Goal: Task Accomplishment & Management: Manage account settings

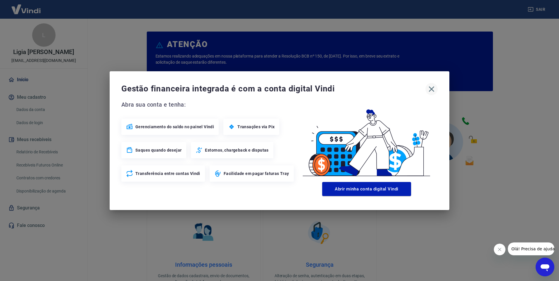
click at [432, 90] on icon "button" at bounding box center [432, 89] width 6 height 6
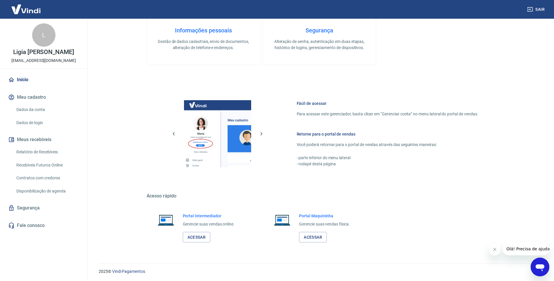
scroll to position [235, 0]
click at [204, 237] on link "Acessar" at bounding box center [197, 237] width 28 height 11
click at [38, 151] on link "Relatório de Recebíveis" at bounding box center [47, 152] width 66 height 12
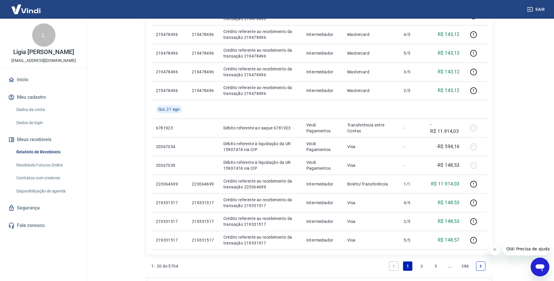
scroll to position [292, 0]
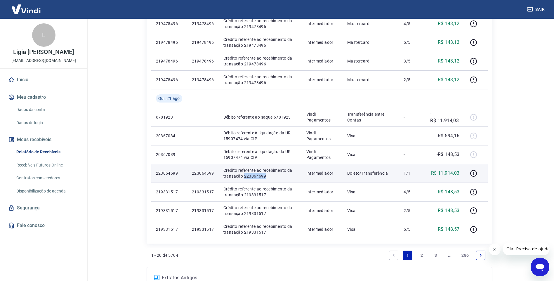
drag, startPoint x: 277, startPoint y: 179, endPoint x: 243, endPoint y: 179, distance: 33.3
click at [243, 179] on td "Crédito referente ao recebimento da transação 223064699" at bounding box center [260, 173] width 83 height 19
copy p "223064699"
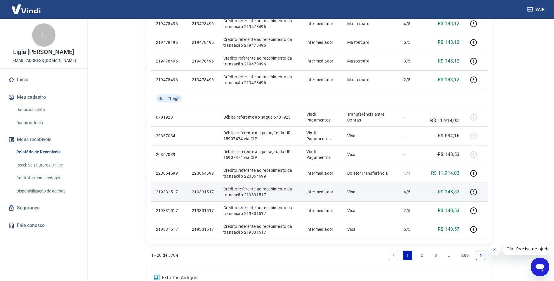
click at [324, 187] on td "Intermediador" at bounding box center [322, 192] width 41 height 19
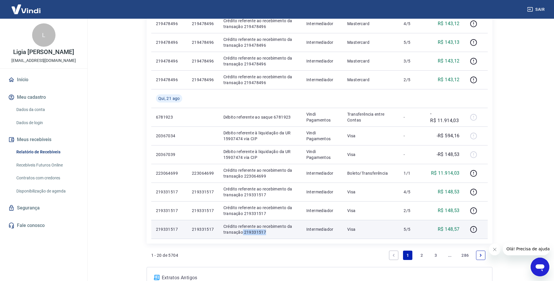
drag, startPoint x: 266, startPoint y: 231, endPoint x: 243, endPoint y: 233, distance: 23.4
click at [243, 233] on p "Crédito referente ao recebimento da transação 219331517" at bounding box center [261, 230] width 74 height 12
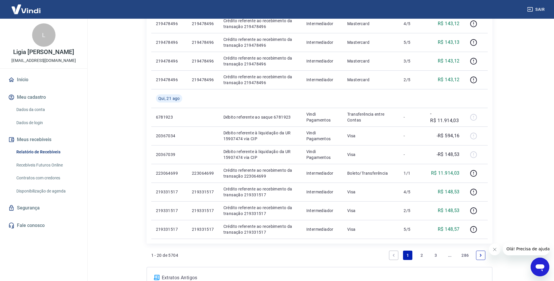
drag, startPoint x: 243, startPoint y: 233, endPoint x: 258, endPoint y: 241, distance: 17.3
click at [255, 244] on div "ID Pedido Descrição Origem Pagamento Parcelas Valor Líq. Tarifas Sex, 22 ago 22…" at bounding box center [320, 35] width 346 height 463
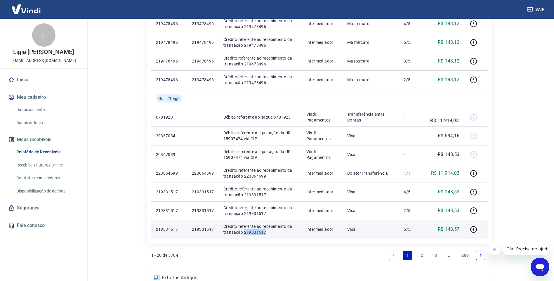
drag, startPoint x: 265, startPoint y: 233, endPoint x: 244, endPoint y: 231, distance: 21.4
click at [244, 231] on p "Crédito referente ao recebimento da transação 219331517" at bounding box center [261, 230] width 74 height 12
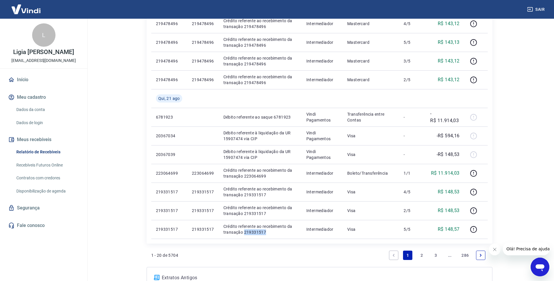
copy p "219331517"
